Goal: Transaction & Acquisition: Purchase product/service

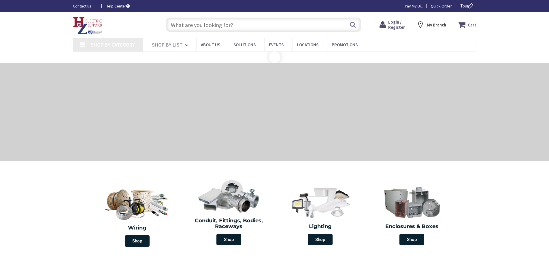
click at [222, 24] on input "text" at bounding box center [263, 25] width 194 height 14
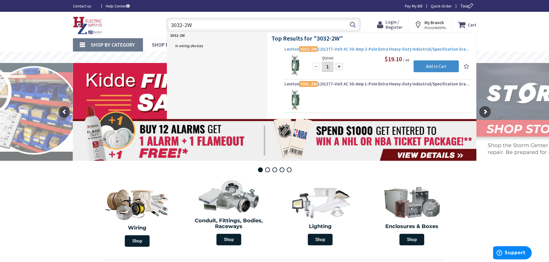
type input "3032-2W"
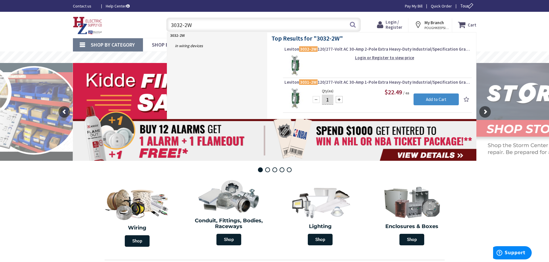
click at [374, 47] on span "Leviton 3032-2W 120/277-Volt AC 30-Amp 2-Pole Extra Heavy-Duty Industrial/Speci…" at bounding box center [377, 49] width 186 height 6
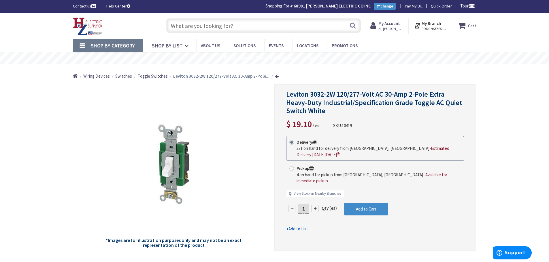
click at [316, 205] on div at bounding box center [314, 208] width 7 height 7
click at [316, 198] on div at bounding box center [375, 168] width 201 height 166
drag, startPoint x: 308, startPoint y: 197, endPoint x: 299, endPoint y: 198, distance: 8.6
click at [299, 204] on input "2" at bounding box center [304, 209] width 12 height 10
type input "4"
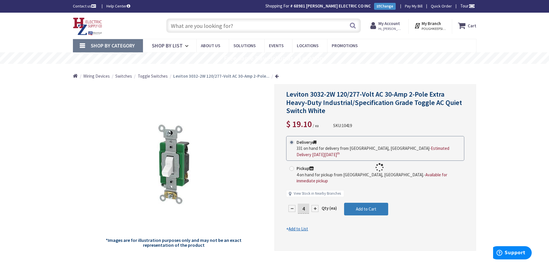
click at [355, 196] on form "This product is Discontinued Delivery 331 on hand for delivery from Middletown,…" at bounding box center [375, 184] width 178 height 96
click at [354, 203] on button "Add to Cart" at bounding box center [366, 209] width 44 height 13
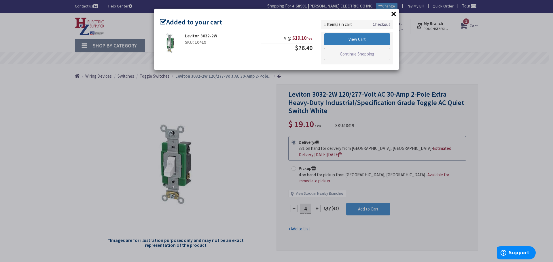
click at [367, 39] on link "View Cart" at bounding box center [357, 39] width 66 height 12
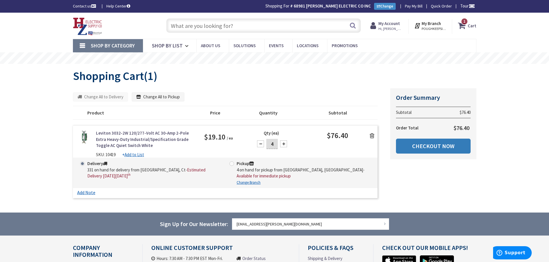
click at [421, 150] on link "Checkout Now" at bounding box center [433, 146] width 75 height 15
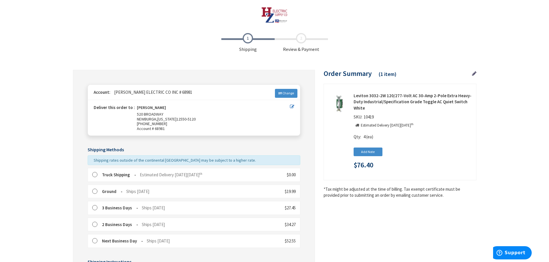
click at [94, 175] on label at bounding box center [96, 175] width 9 height 6
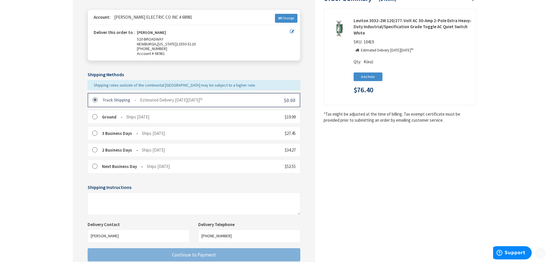
scroll to position [137, 0]
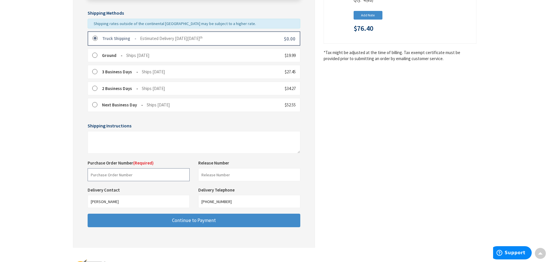
click at [120, 176] on input "text" at bounding box center [139, 175] width 102 height 13
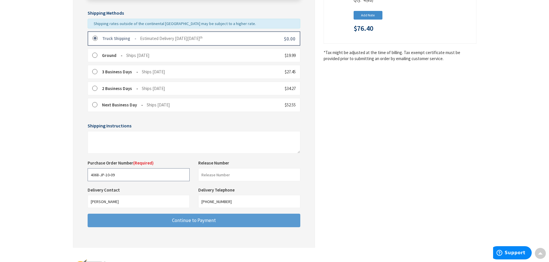
type input "4068-JP-10-09"
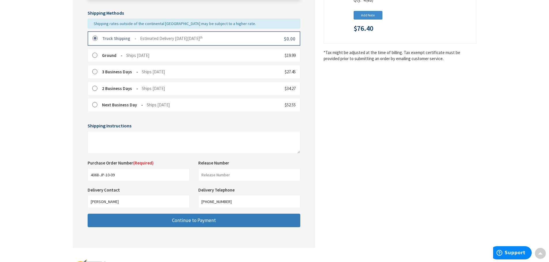
click at [154, 223] on button "Continue to Payment" at bounding box center [194, 221] width 213 height 14
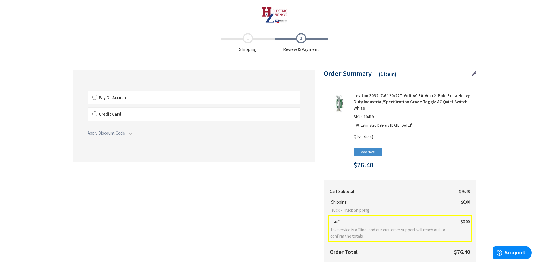
click at [94, 97] on label "Pay On Account" at bounding box center [194, 97] width 212 height 13
click at [88, 92] on input "Pay On Account" at bounding box center [88, 92] width 0 height 0
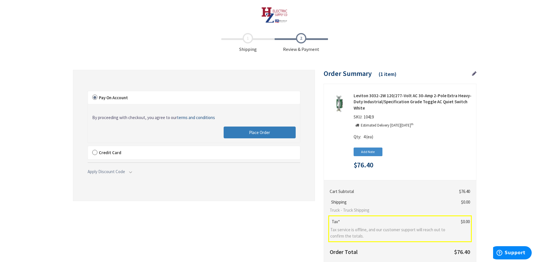
click at [237, 135] on button "Place Order" at bounding box center [260, 133] width 72 height 12
